Goal: Navigation & Orientation: Find specific page/section

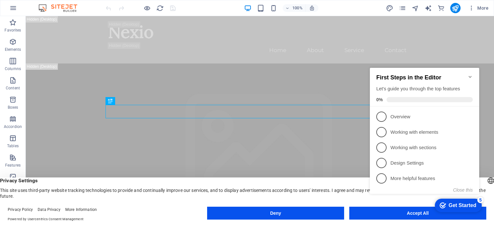
click at [470, 74] on icon "Minimize checklist" at bounding box center [470, 76] width 5 height 5
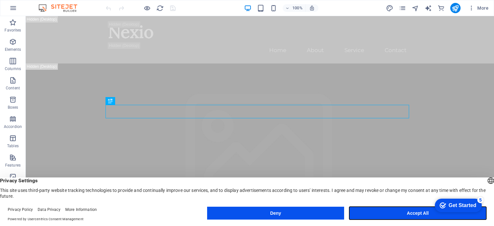
click at [393, 211] on button "Accept All" at bounding box center [417, 213] width 137 height 13
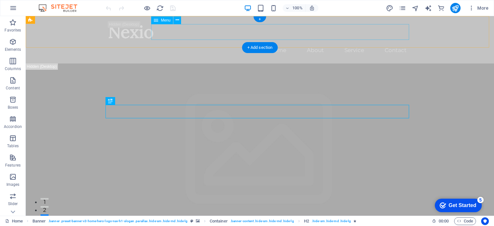
click at [313, 42] on nav "Home About Service Contact" at bounding box center [260, 50] width 304 height 16
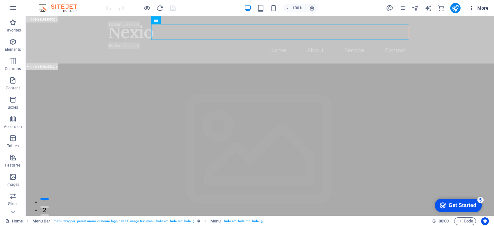
click at [484, 7] on span "More" at bounding box center [478, 8] width 20 height 6
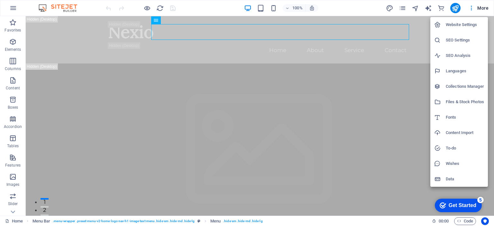
click at [275, 7] on div at bounding box center [247, 113] width 494 height 226
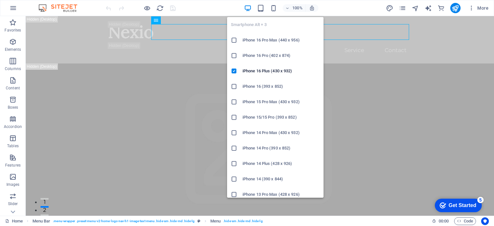
click at [275, 7] on icon "button" at bounding box center [273, 8] width 7 height 7
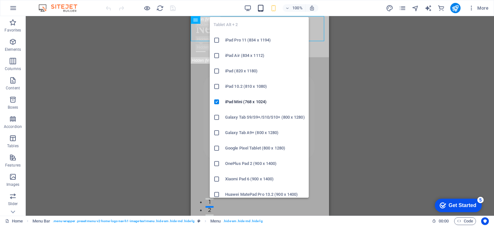
click at [257, 7] on icon "button" at bounding box center [260, 8] width 7 height 7
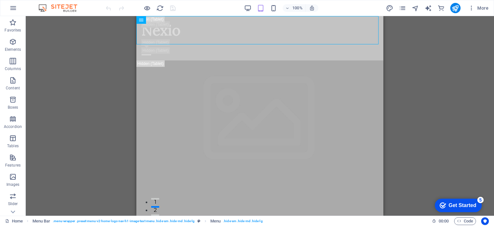
click at [241, 7] on div "100% More" at bounding box center [298, 8] width 387 height 10
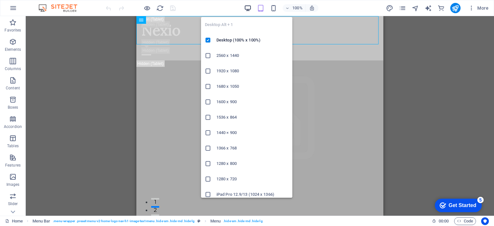
click at [249, 7] on icon "button" at bounding box center [247, 8] width 7 height 7
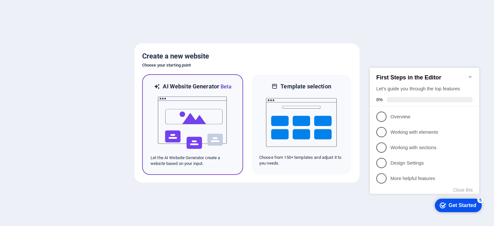
click at [172, 110] on img at bounding box center [192, 123] width 71 height 64
